Goal: Book appointment/travel/reservation

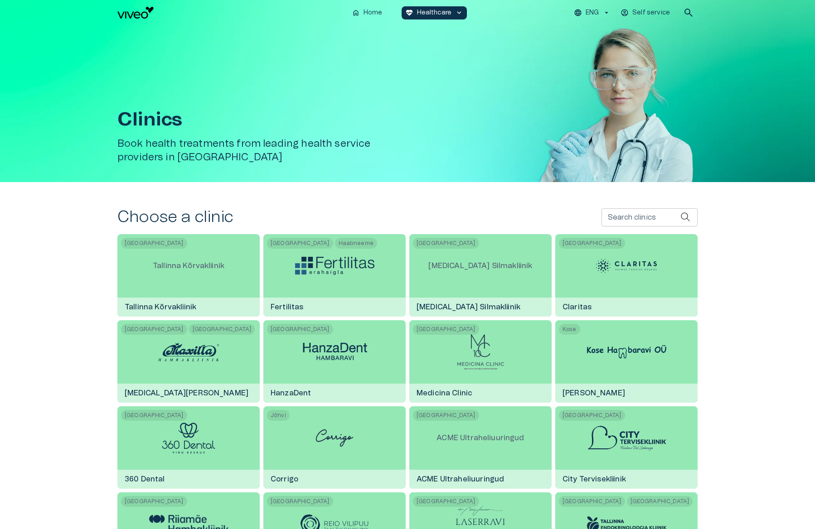
click at [618, 223] on input "Search clinics" at bounding box center [640, 217] width 79 height 18
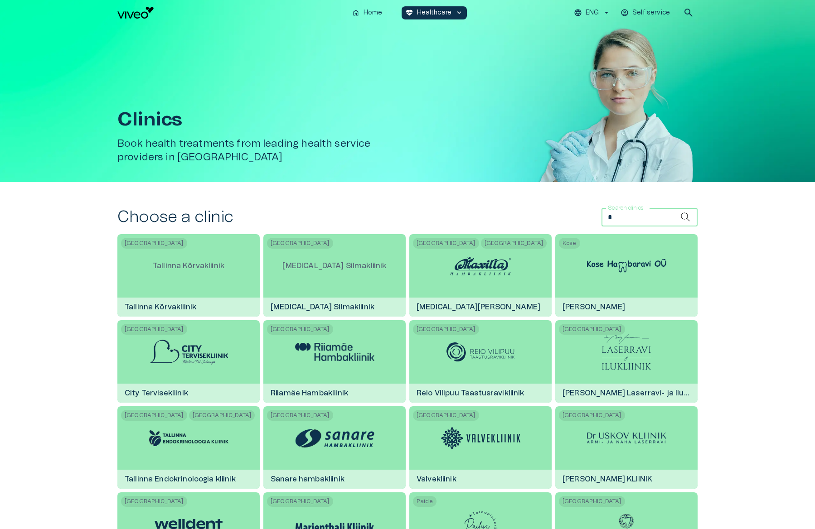
type input "**"
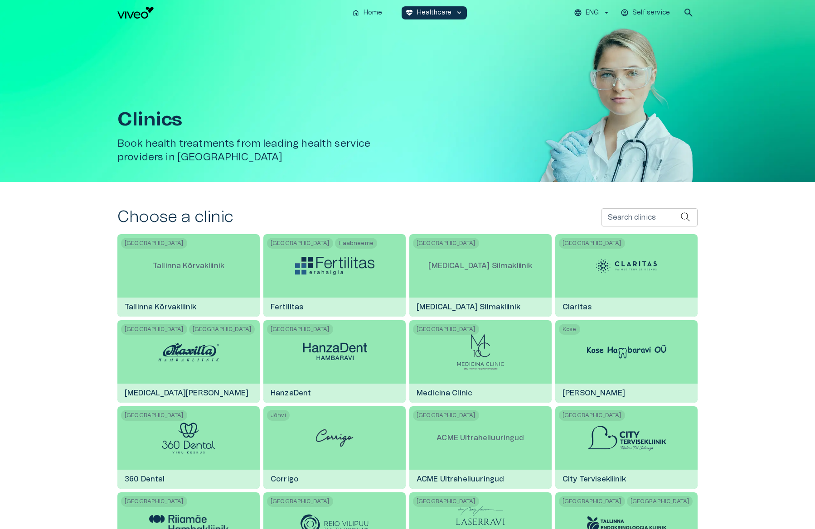
click at [612, 213] on label "Search clinics" at bounding box center [632, 218] width 48 height 10
click at [612, 211] on input "Search clinics" at bounding box center [640, 217] width 79 height 18
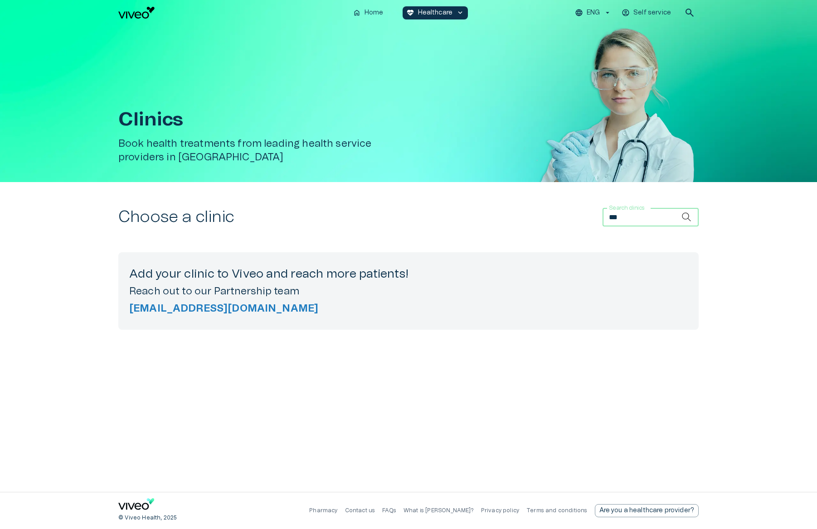
type input "****"
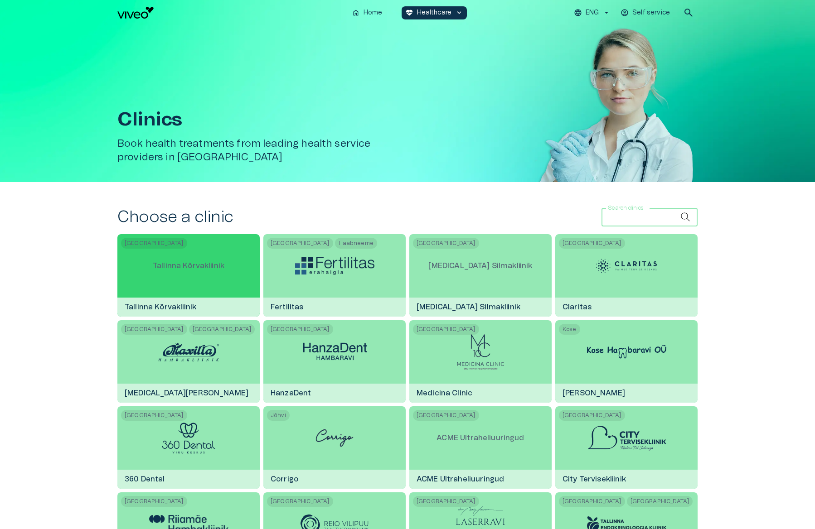
click at [222, 269] on p "Tallinna Kõrvakliinik" at bounding box center [188, 265] width 86 height 25
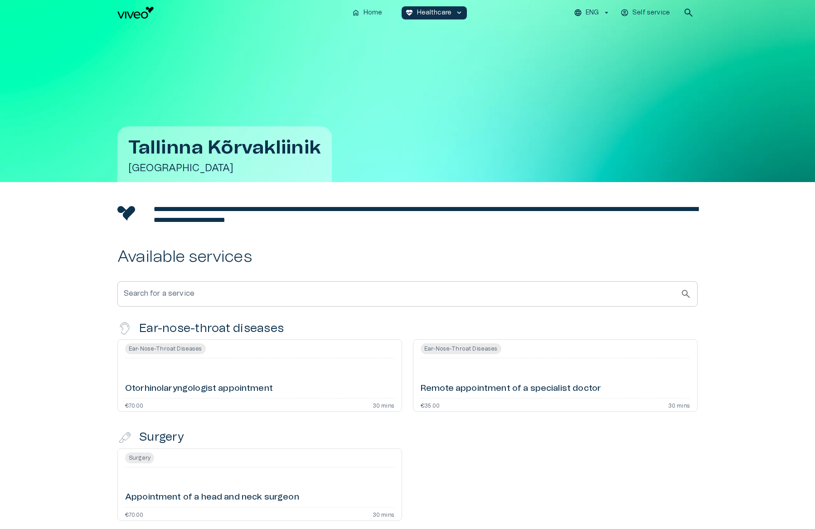
scroll to position [76, 0]
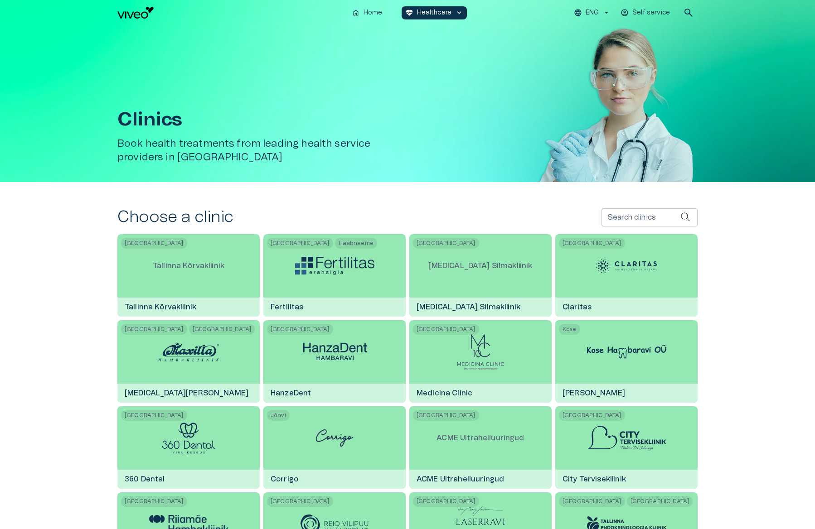
click at [601, 217] on div "Search clinics Search clinics" at bounding box center [649, 217] width 96 height 18
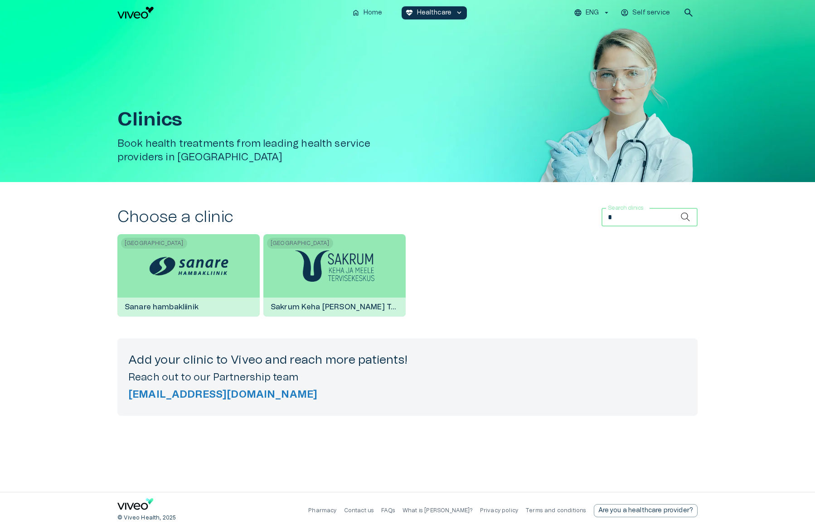
type input "**"
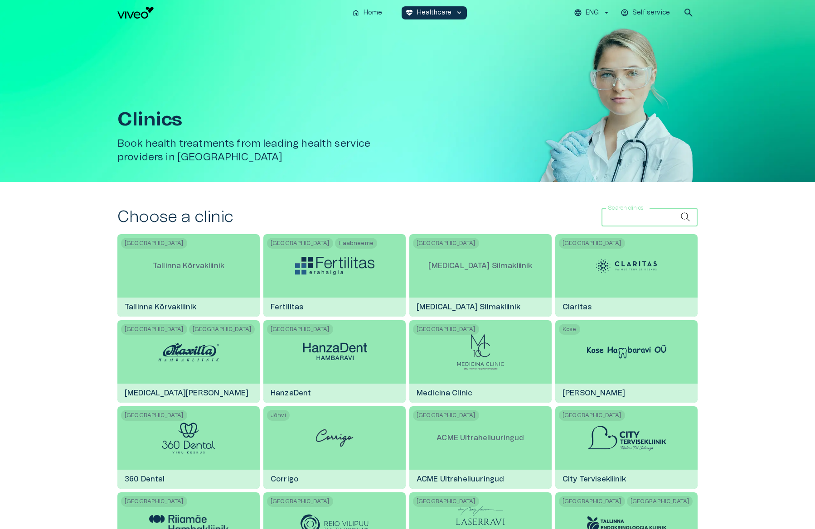
click at [145, 96] on div "Clinics Book health treatments from leading health service providers in [GEOGRA…" at bounding box center [264, 127] width 294 height 109
click at [373, 23] on div "home Home [MEDICAL_DATA]_heart Healthcare keyboard_arrow_down ENG Self service …" at bounding box center [407, 12] width 815 height 25
click at [375, 15] on p "Home" at bounding box center [372, 13] width 19 height 10
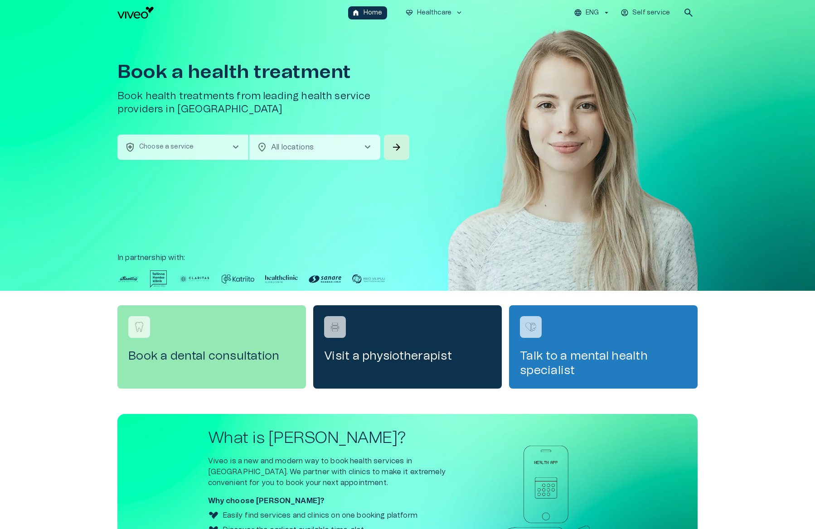
click at [208, 141] on button "health_and_safety Choose a service chevron_right" at bounding box center [182, 147] width 131 height 25
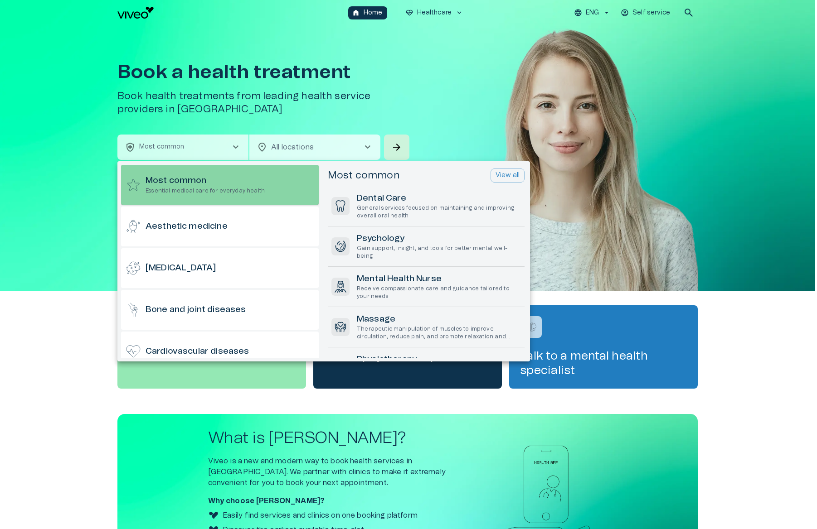
click at [267, 184] on div "Most common Essential medical care for everyday health" at bounding box center [220, 185] width 198 height 40
click at [288, 188] on div "Most common Essential medical care for everyday health" at bounding box center [220, 185] width 198 height 40
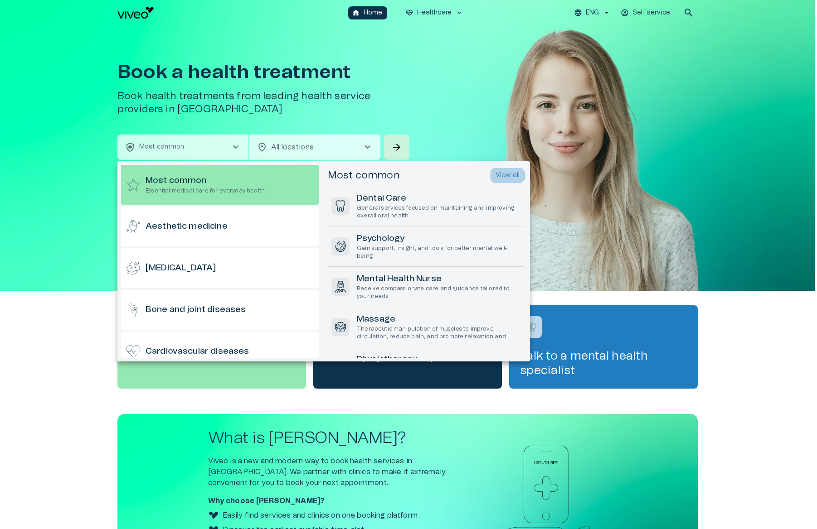
click at [494, 174] on button "View all" at bounding box center [507, 176] width 34 height 14
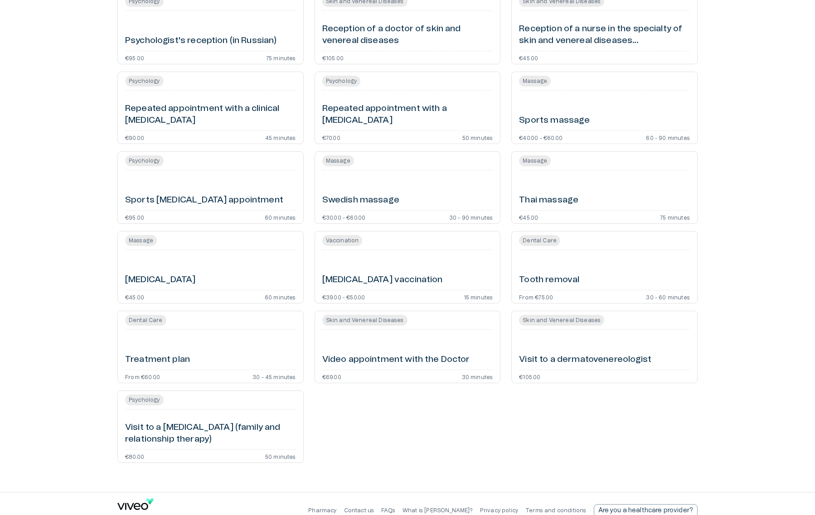
scroll to position [93, 0]
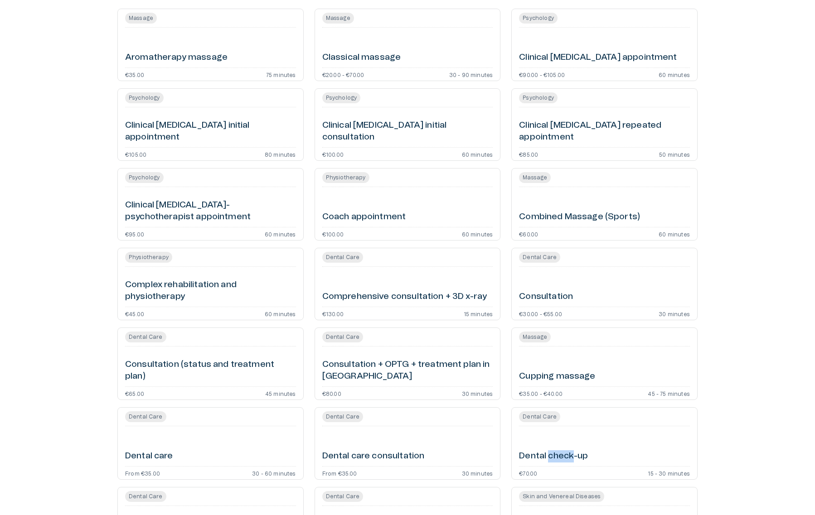
click at [585, 426] on div "Dental Care Dental check-up €70.00 15 - 30 minutes" at bounding box center [604, 443] width 186 height 73
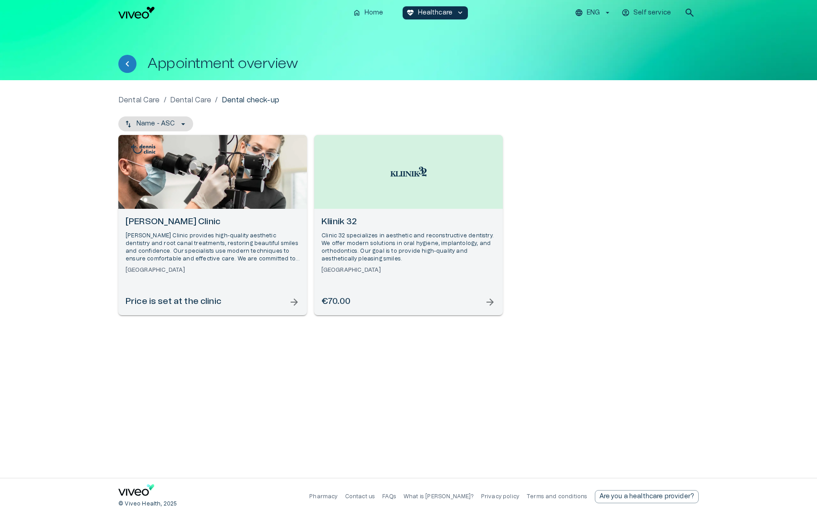
click at [221, 234] on p "[PERSON_NAME] Clinic provides high-quality aesthetic dentistry and root canal t…" at bounding box center [213, 247] width 174 height 31
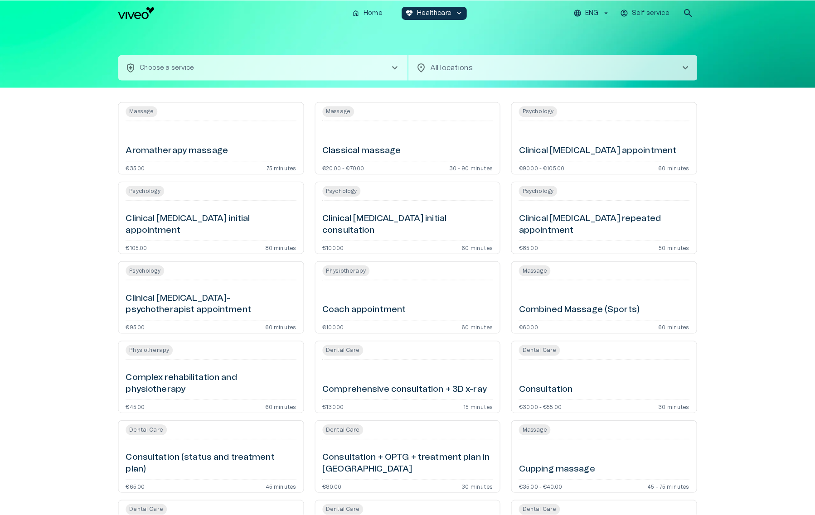
scroll to position [93, 0]
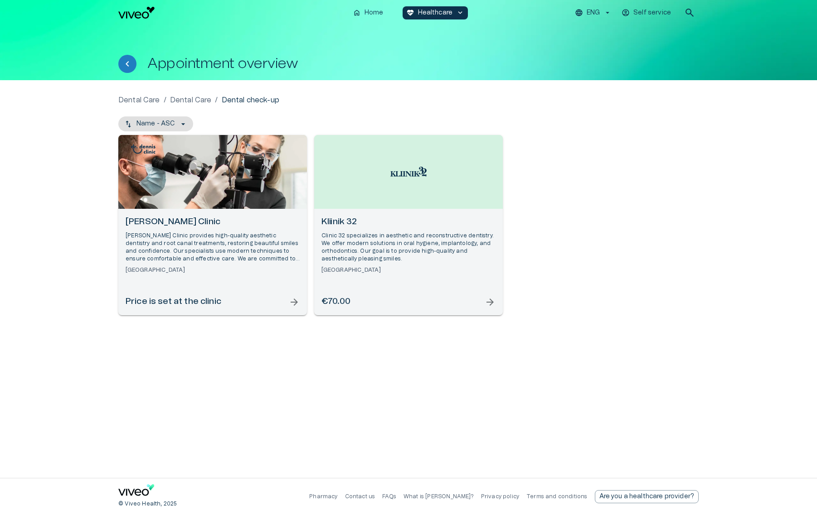
click at [197, 102] on p "Dental Care" at bounding box center [191, 100] width 42 height 11
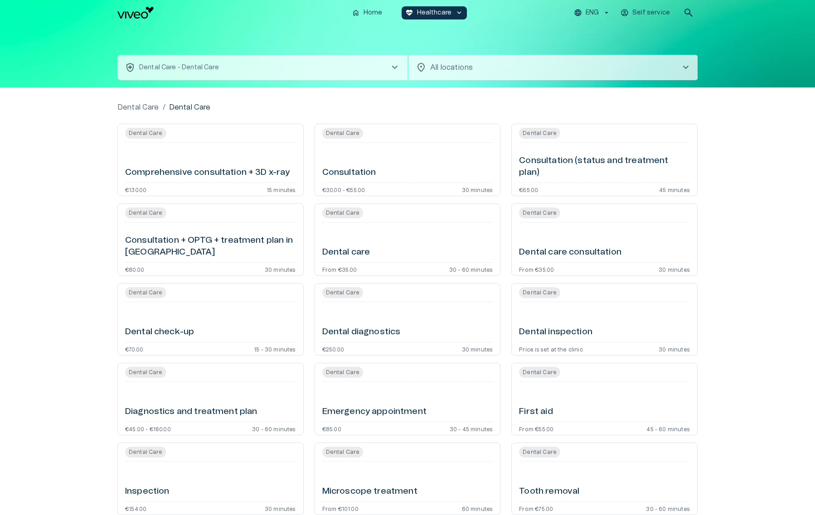
click at [134, 107] on p "Dental Care" at bounding box center [138, 107] width 42 height 11
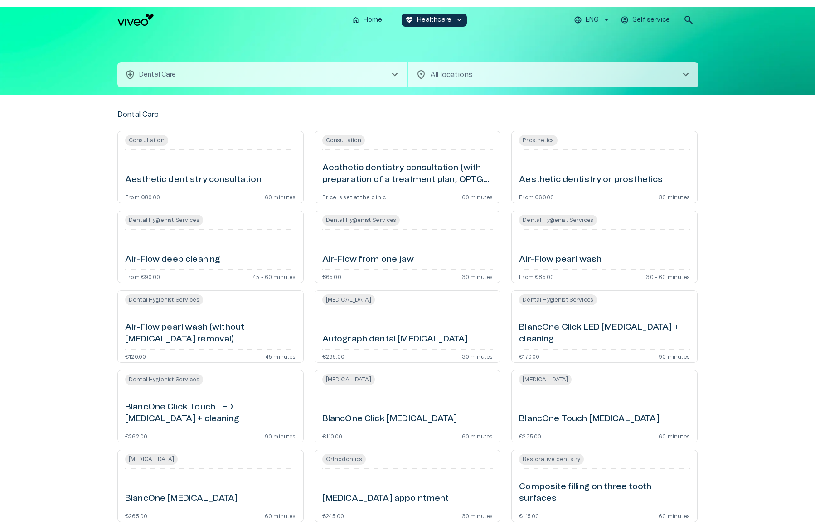
scroll to position [633, 0]
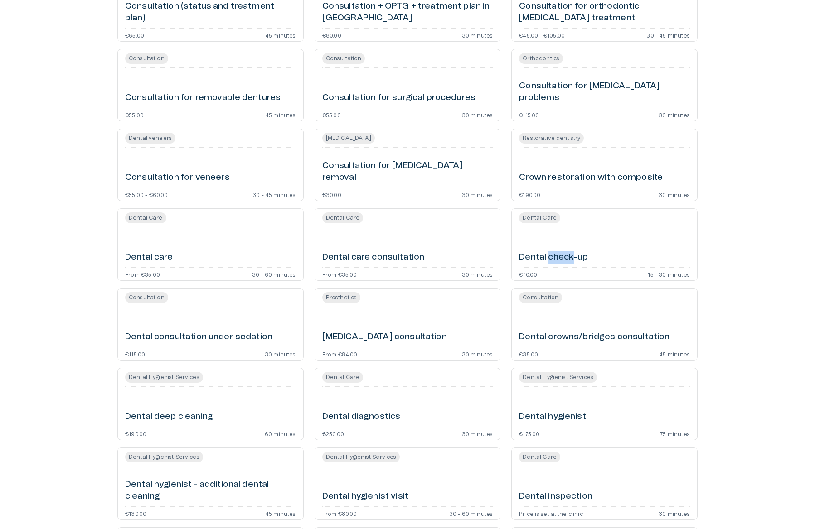
click at [397, 259] on h6 "Dental care consultation" at bounding box center [373, 258] width 102 height 12
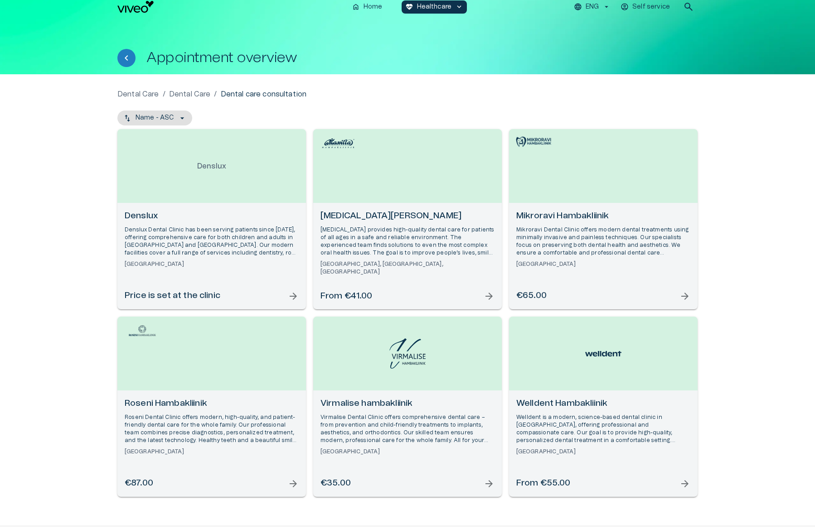
scroll to position [40, 0]
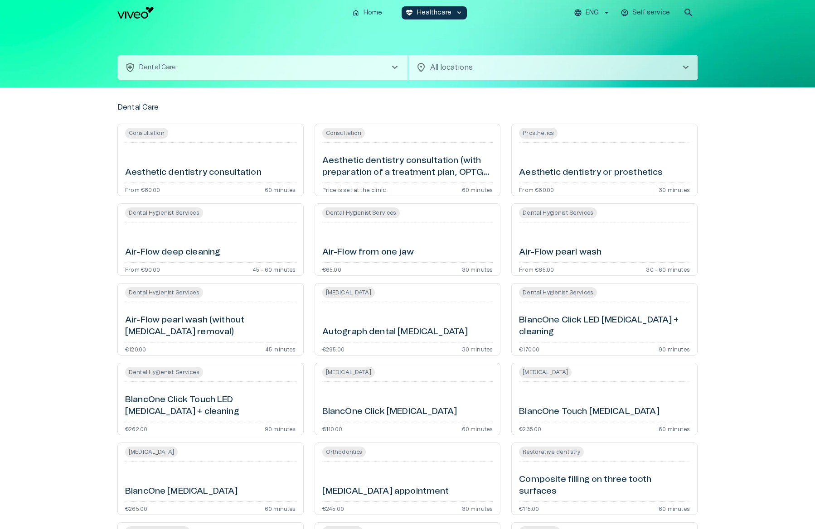
click at [363, 64] on button "health_and_safety Dental Care chevron_right" at bounding box center [262, 67] width 290 height 25
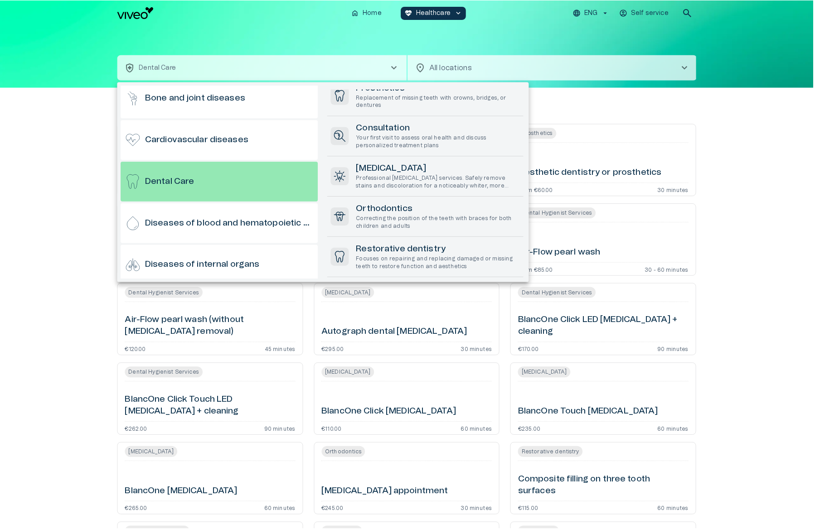
scroll to position [316, 0]
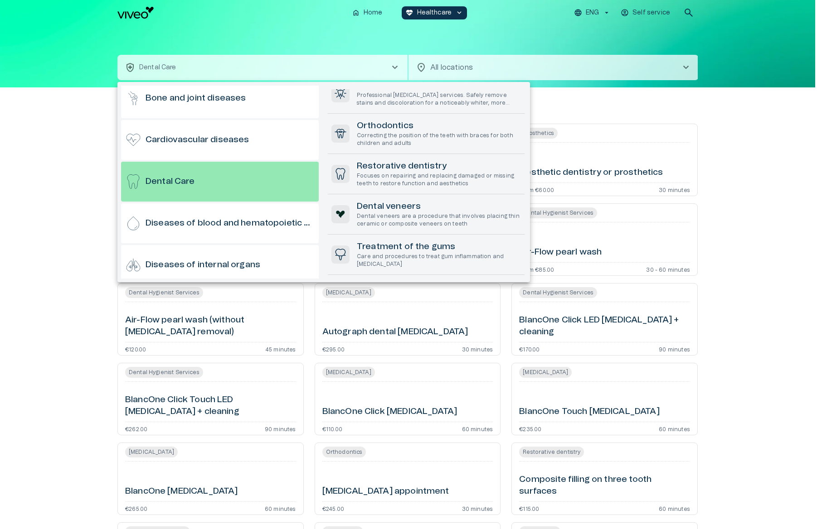
click at [88, 369] on div at bounding box center [408, 264] width 817 height 529
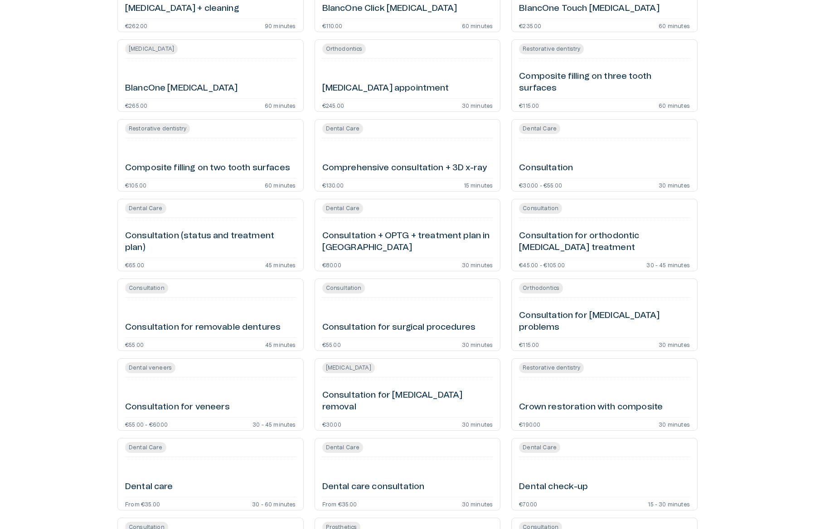
scroll to position [405, 0]
